Goal: Task Accomplishment & Management: Manage account settings

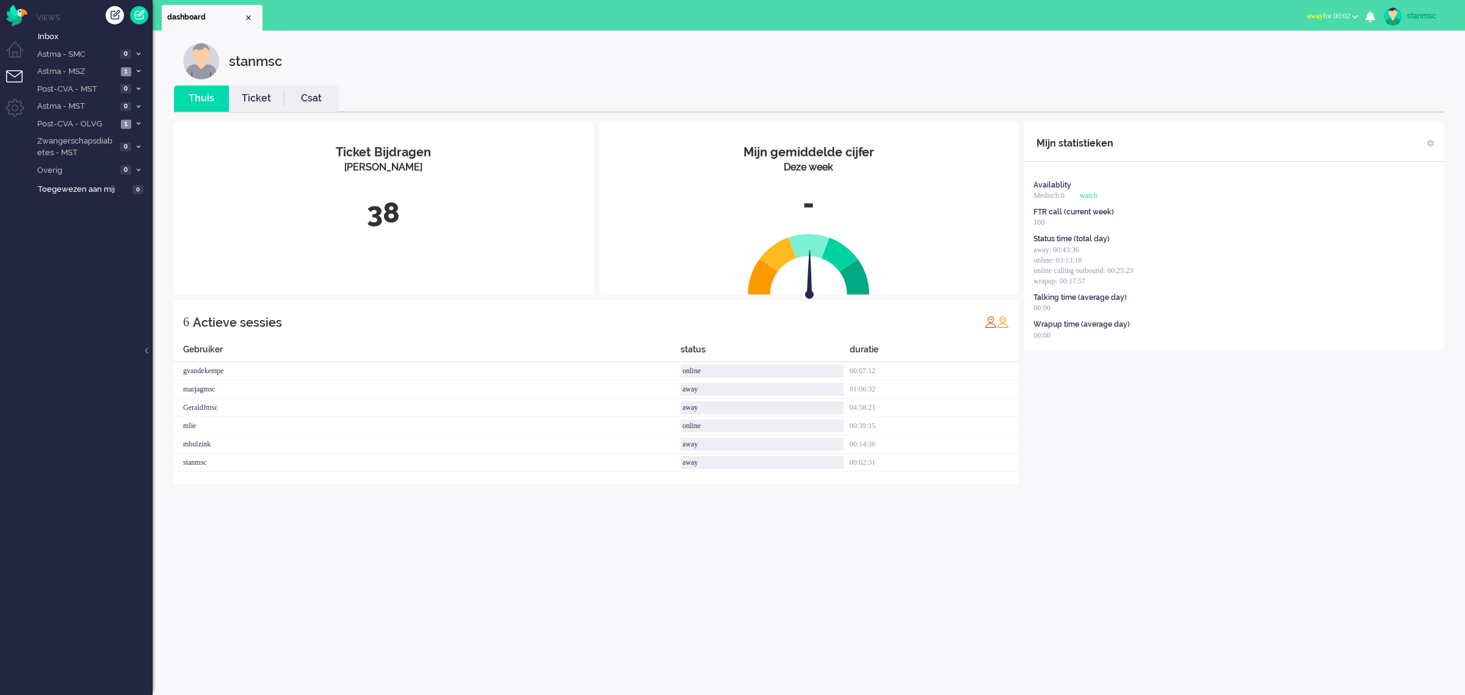
click at [1331, 15] on span "away for 00:02" at bounding box center [1328, 16] width 43 height 9
click at [1276, 54] on label "Online" at bounding box center [1307, 54] width 96 height 10
click at [89, 122] on span "Post-CVA - OLVG" at bounding box center [76, 124] width 82 height 12
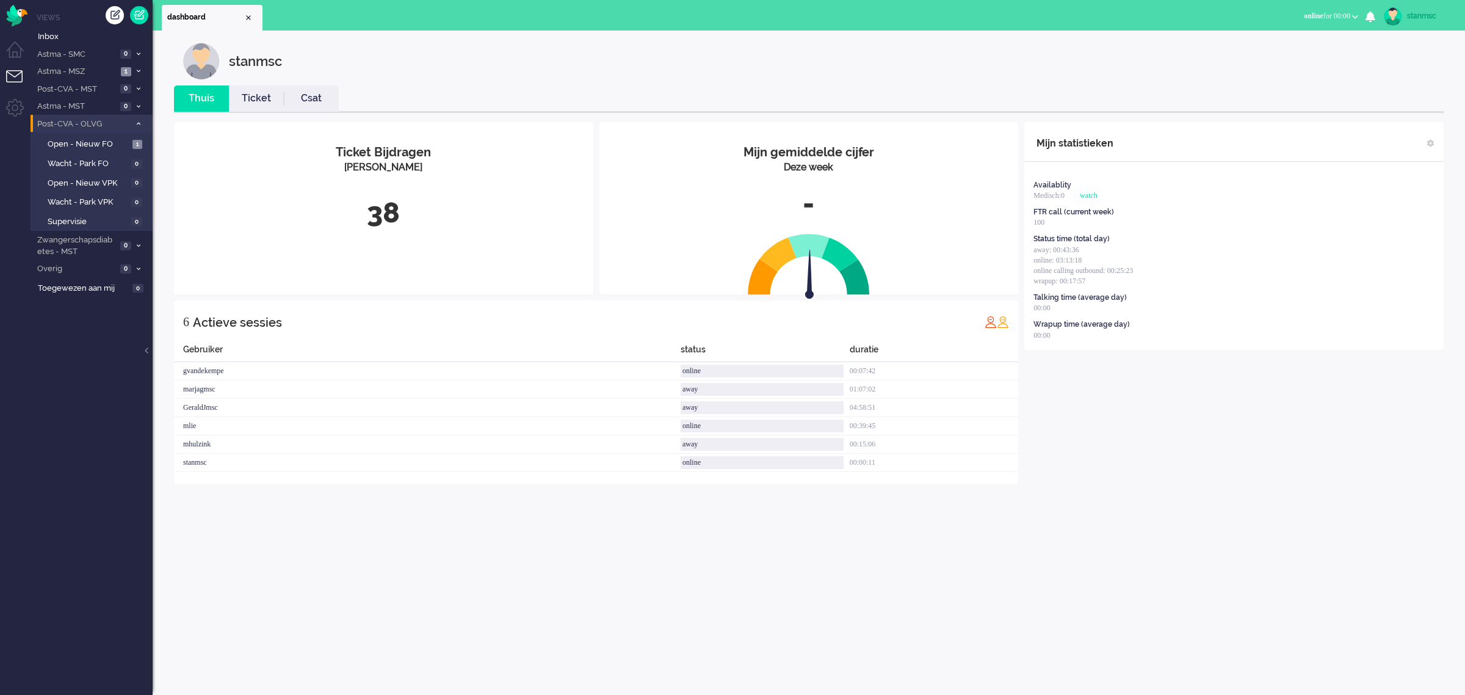
click at [89, 122] on span "Post-CVA - OLVG" at bounding box center [82, 124] width 95 height 12
